Goal: Information Seeking & Learning: Learn about a topic

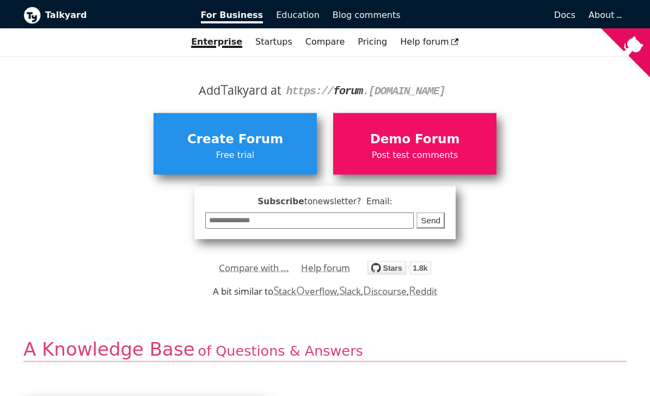
scroll to position [140, 0]
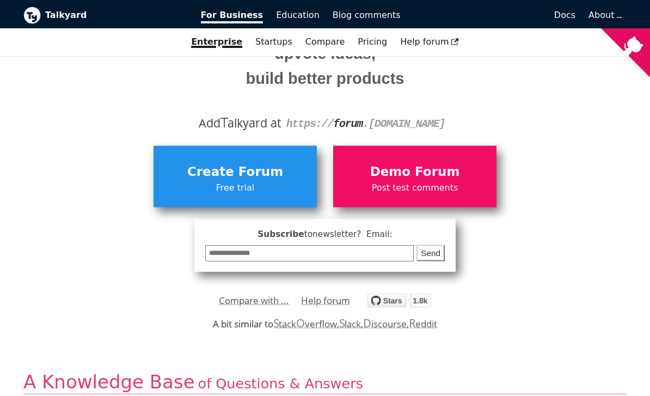
click at [442, 169] on span "Demo Forum" at bounding box center [415, 172] width 152 height 21
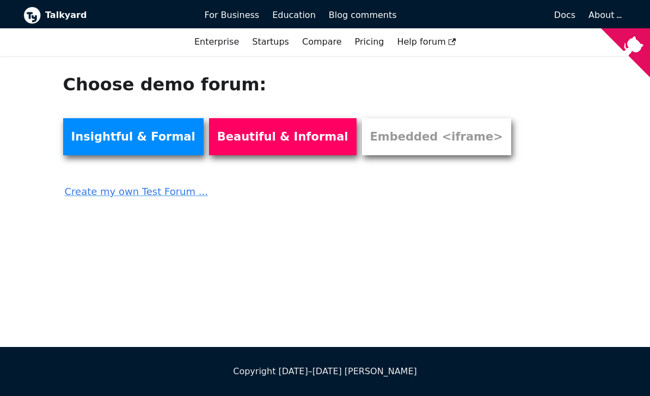
click at [215, 137] on link "Beautiful & Informal" at bounding box center [283, 136] width 148 height 37
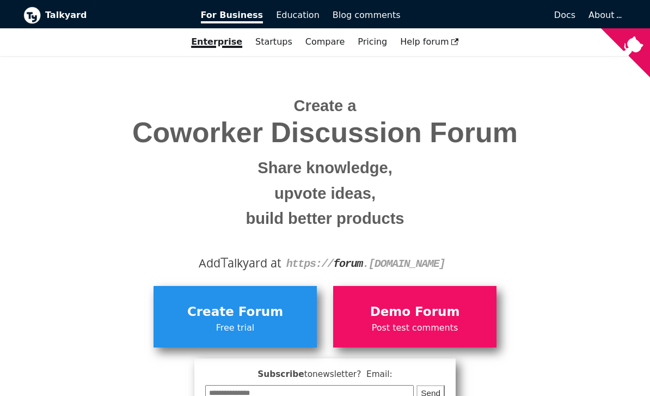
click at [631, 50] on icon "View source on GitHub" at bounding box center [633, 46] width 20 height 20
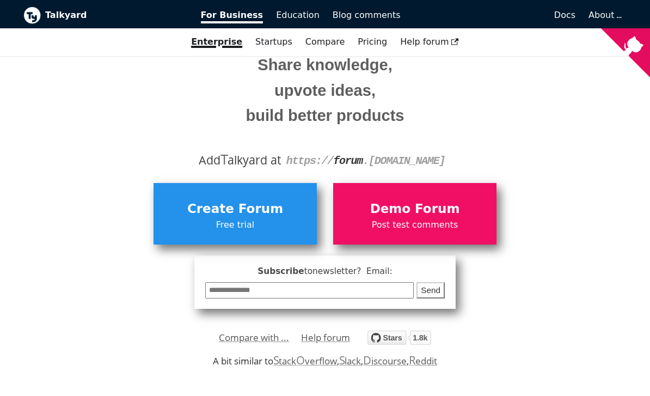
scroll to position [121, 0]
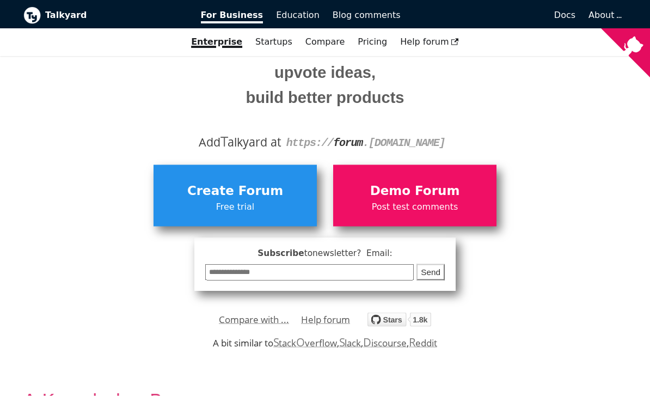
click at [472, 200] on span "Post test comments" at bounding box center [415, 207] width 152 height 14
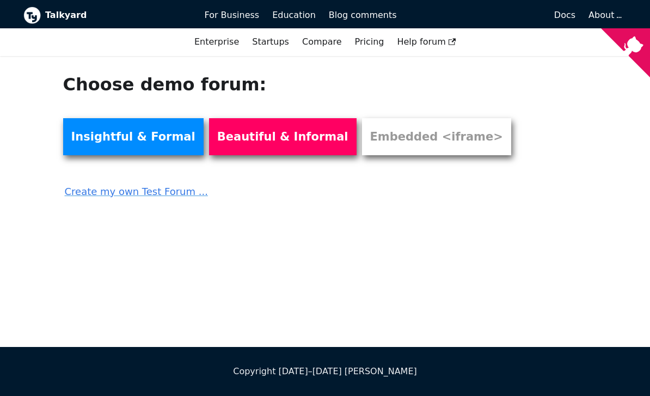
click at [93, 136] on link "Insightful & Formal" at bounding box center [133, 136] width 140 height 37
click at [371, 44] on link "Pricing" at bounding box center [370, 42] width 42 height 19
